Goal: Transaction & Acquisition: Purchase product/service

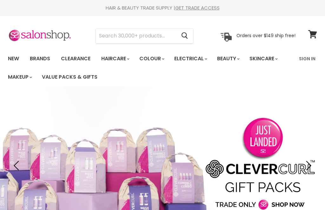
click at [43, 61] on link "Brands" at bounding box center [40, 58] width 30 height 13
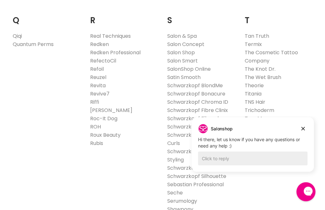
scroll to position [1013, 0]
click at [214, 90] on link "Schwarzkopf Bonacure" at bounding box center [196, 93] width 58 height 7
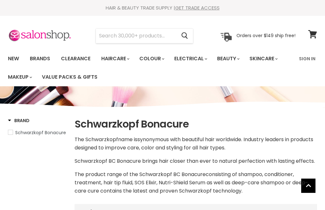
select select "manual"
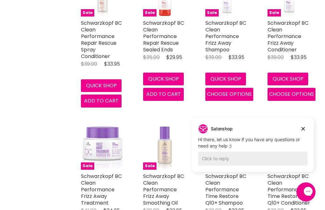
scroll to position [707, 0]
